Goal: Information Seeking & Learning: Understand process/instructions

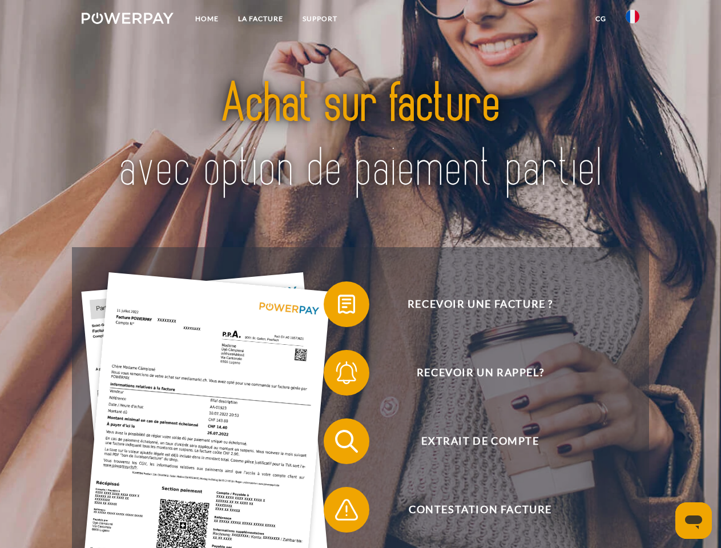
click at [127, 20] on img at bounding box center [128, 18] width 92 height 11
click at [632, 20] on img at bounding box center [633, 17] width 14 height 14
click at [601, 19] on link "CG" at bounding box center [601, 19] width 30 height 21
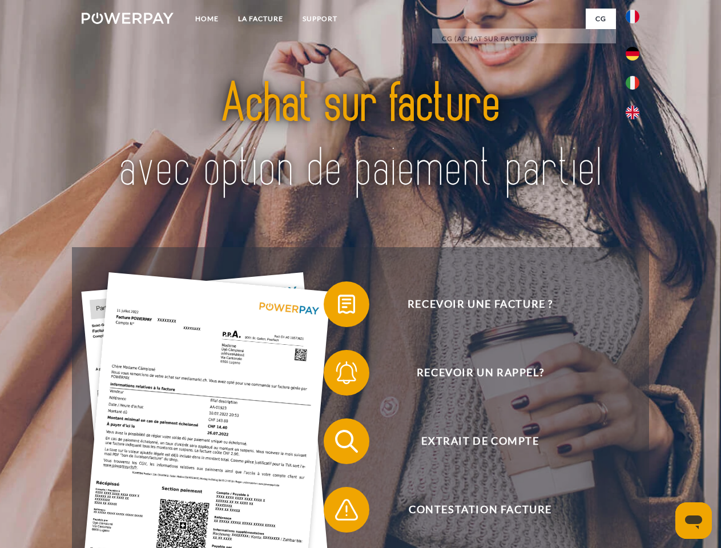
click at [338, 307] on span at bounding box center [329, 304] width 57 height 57
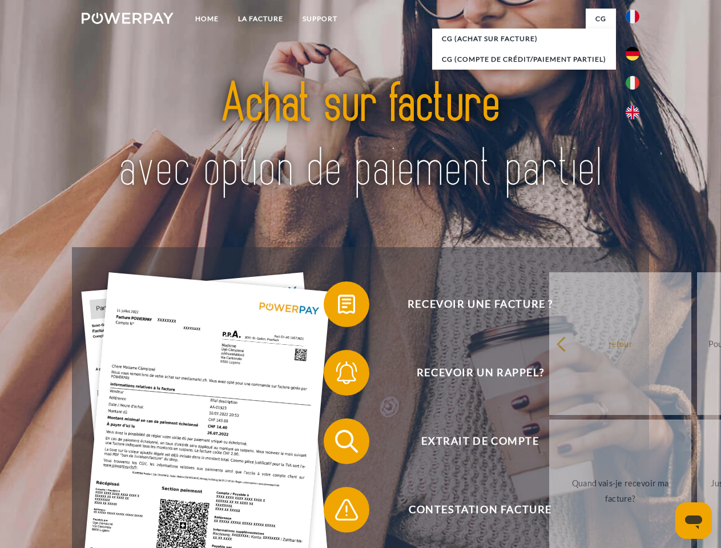
click at [338, 375] on div "Recevoir une facture ? Recevoir un rappel? Extrait de compte retour" at bounding box center [360, 475] width 577 height 457
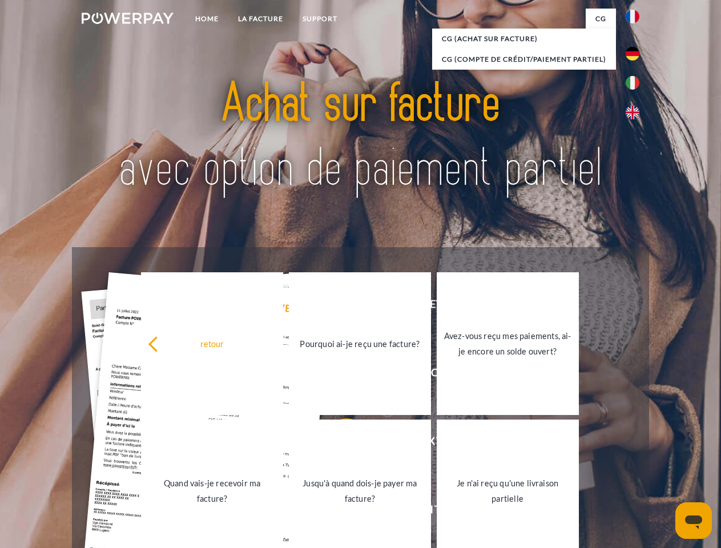
click at [338, 444] on link "Jusqu'à quand dois-je payer ma facture?" at bounding box center [360, 491] width 142 height 143
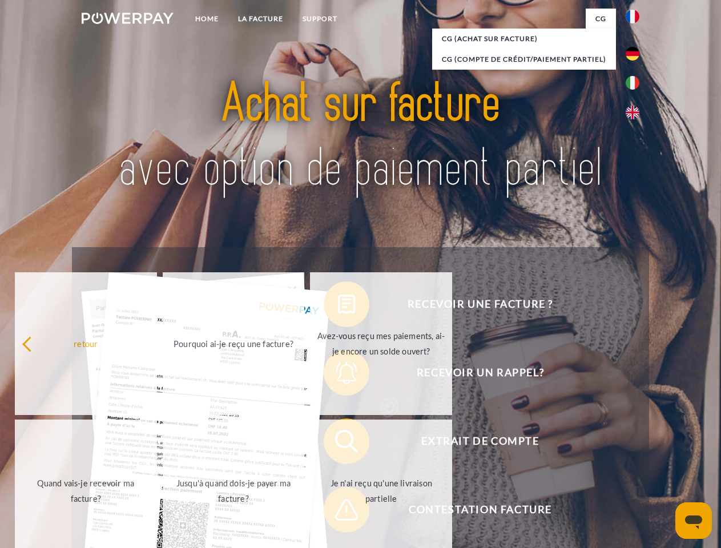
click at [338, 512] on span at bounding box center [329, 509] width 57 height 57
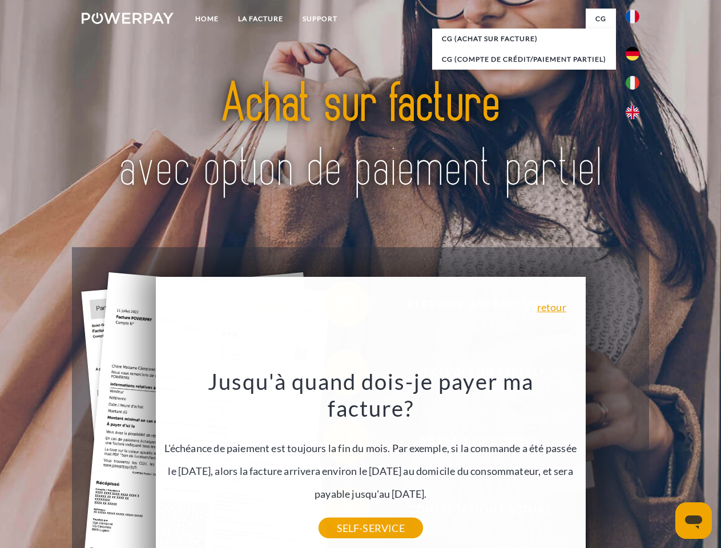
click at [694, 521] on icon "Ouvrir la fenêtre de messagerie" at bounding box center [693, 522] width 17 height 14
